Goal: Task Accomplishment & Management: Complete application form

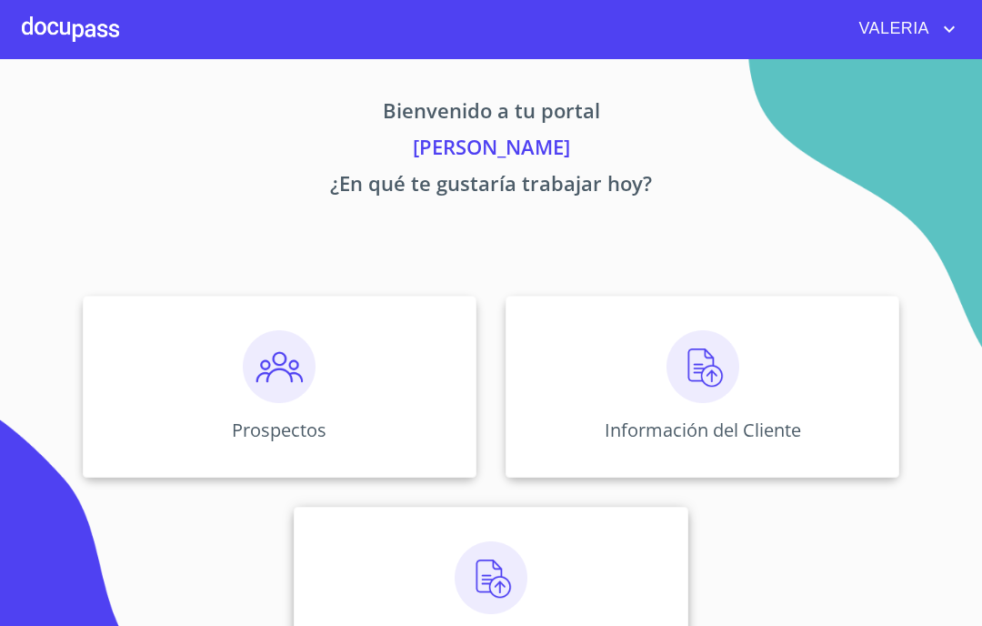
click at [505, 583] on img at bounding box center [491, 577] width 73 height 73
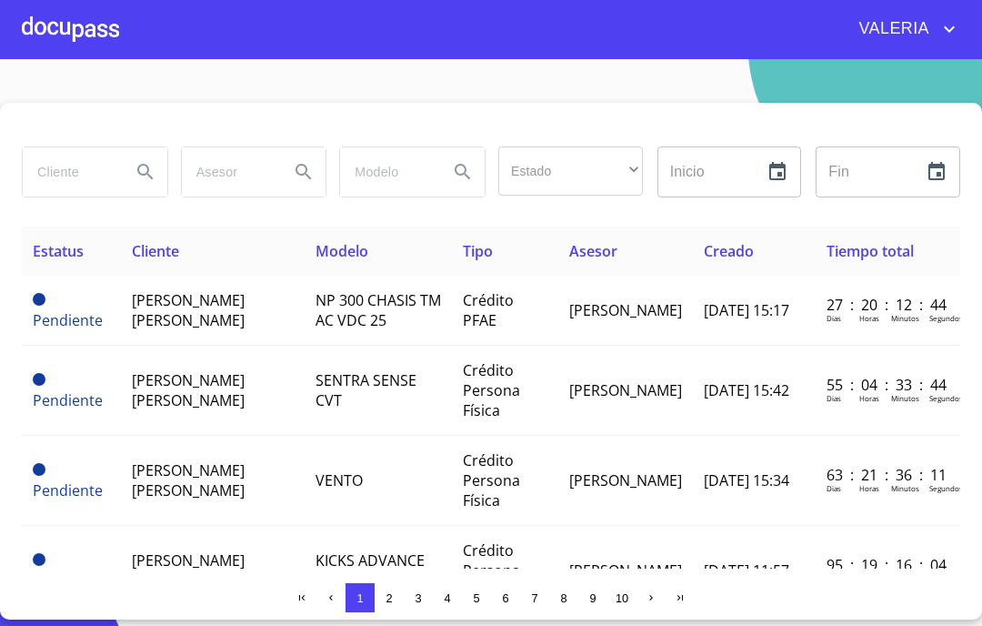
click at [103, 175] on input "search" at bounding box center [70, 171] width 94 height 49
type input "[PERSON_NAME]"
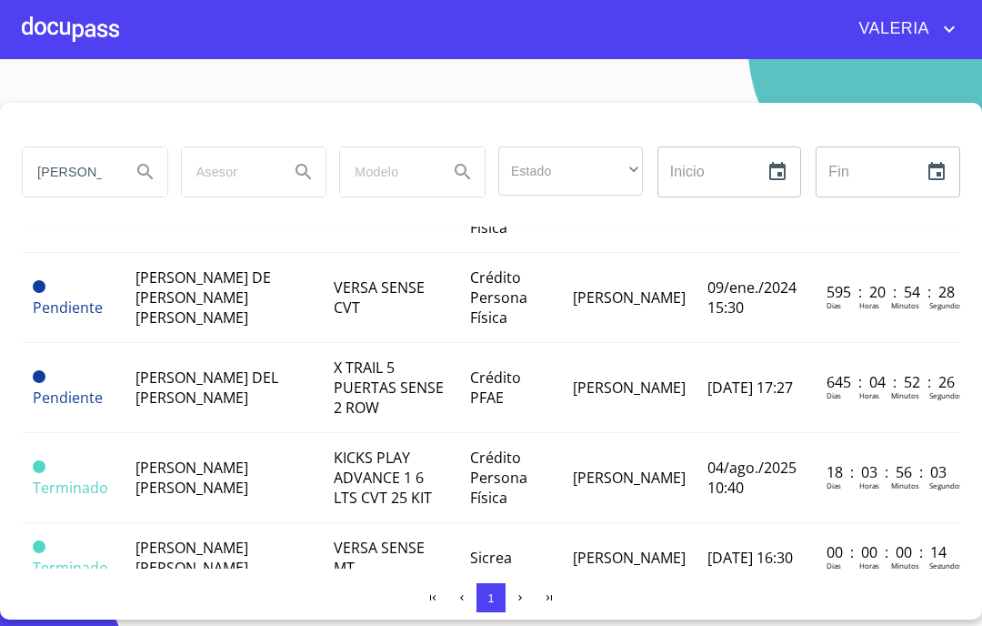
scroll to position [303, 0]
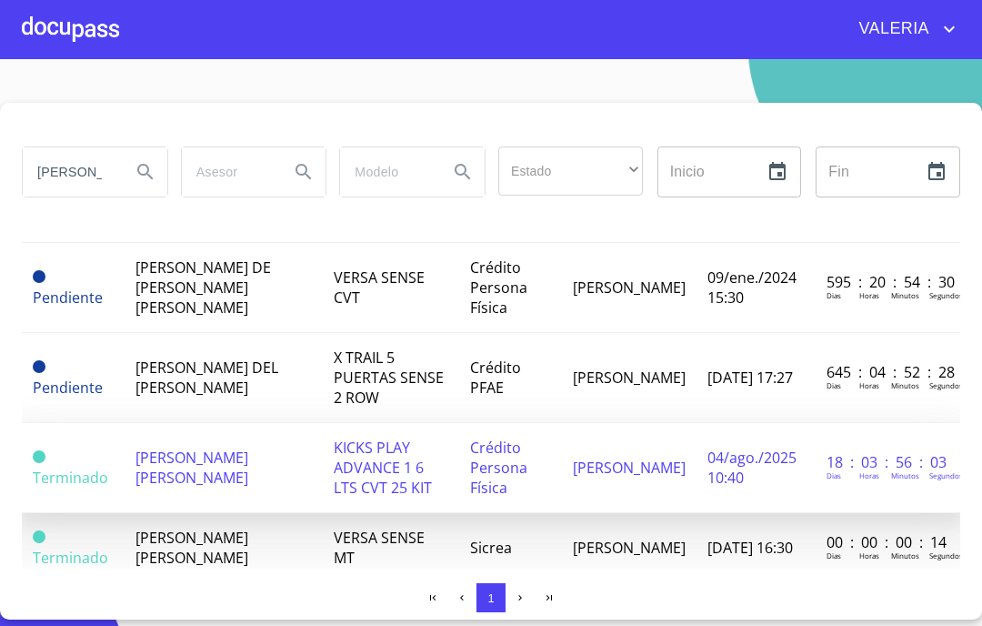
click at [248, 462] on span "[PERSON_NAME] [PERSON_NAME]" at bounding box center [191, 467] width 113 height 40
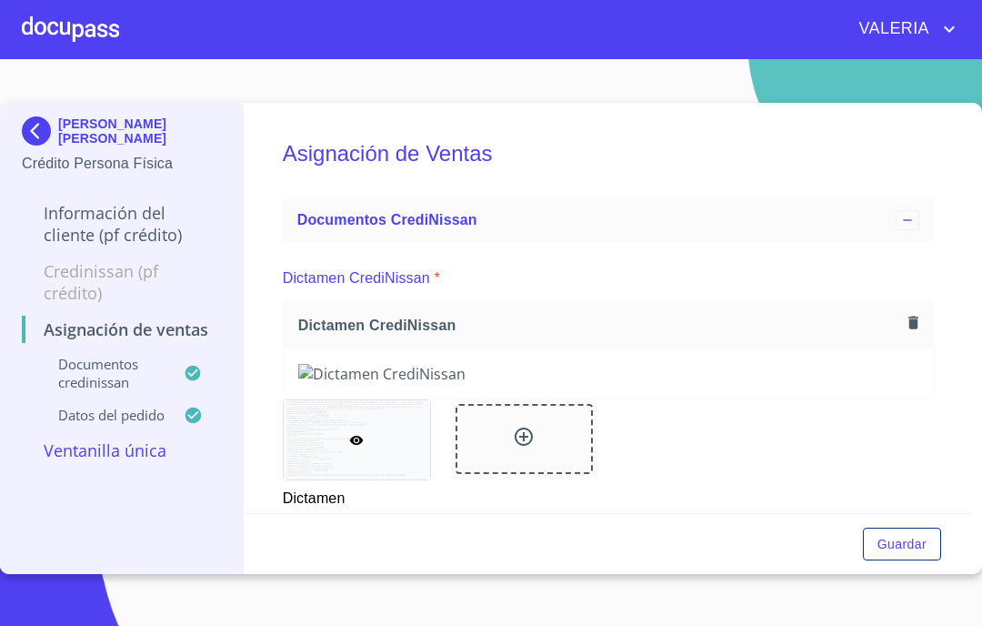
click at [116, 221] on p "Información del cliente (PF crédito)" at bounding box center [121, 224] width 199 height 44
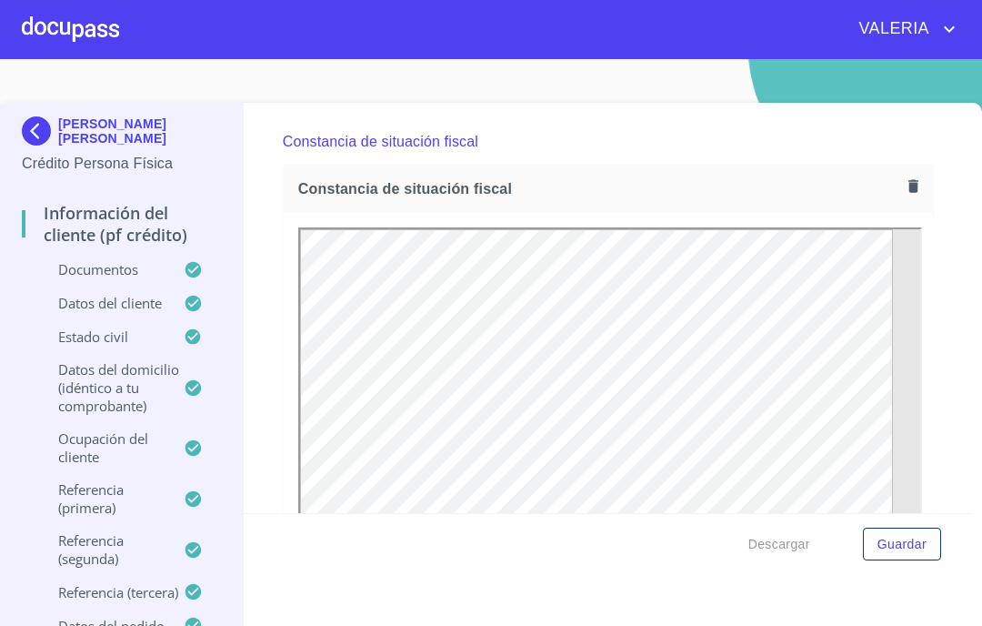
scroll to position [4725, 0]
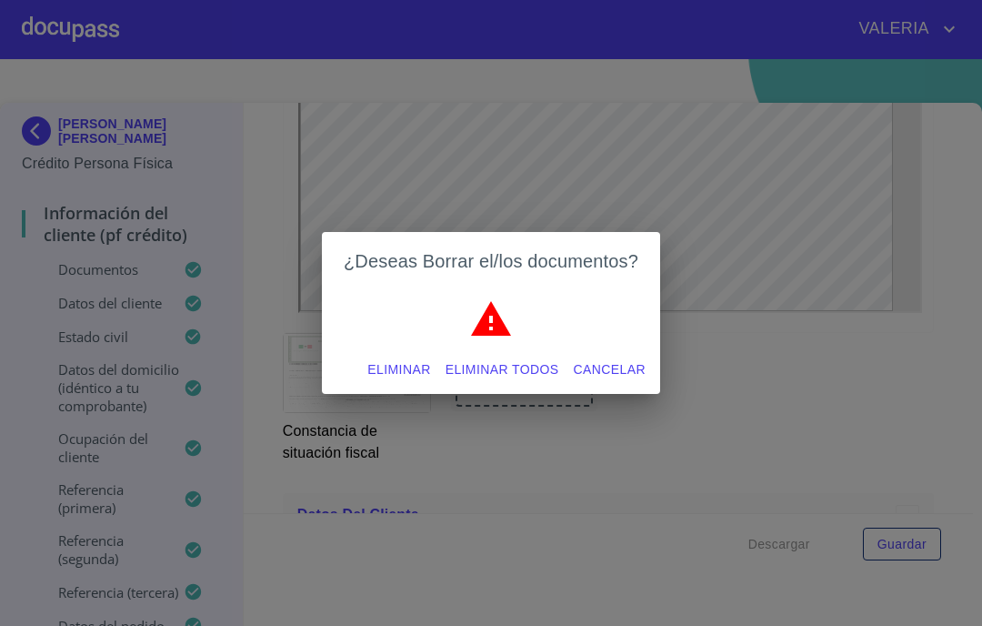
click at [530, 367] on span "Eliminar todos" at bounding box center [503, 369] width 114 height 23
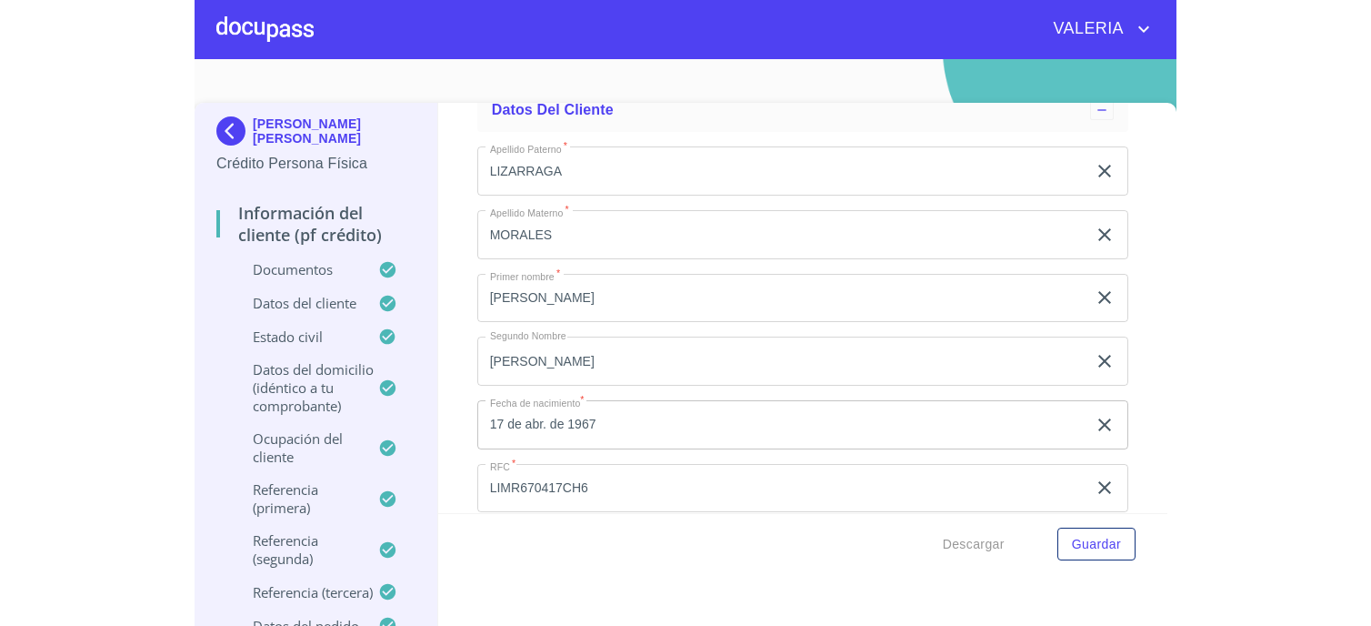
scroll to position [5533, 0]
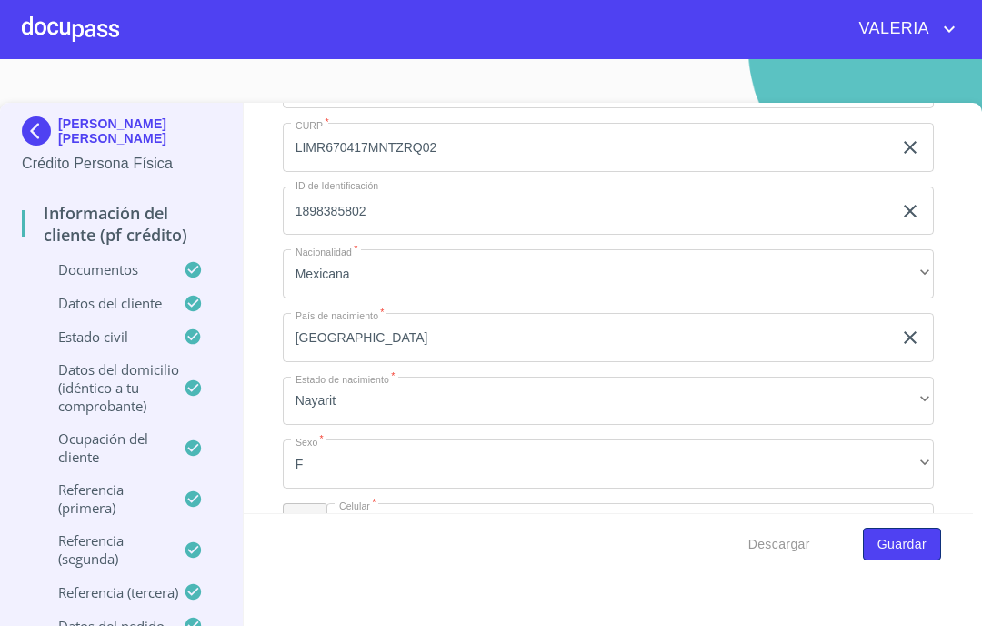
click at [877, 555] on span "Guardar" at bounding box center [901, 544] width 49 height 23
